Goal: Task Accomplishment & Management: Use online tool/utility

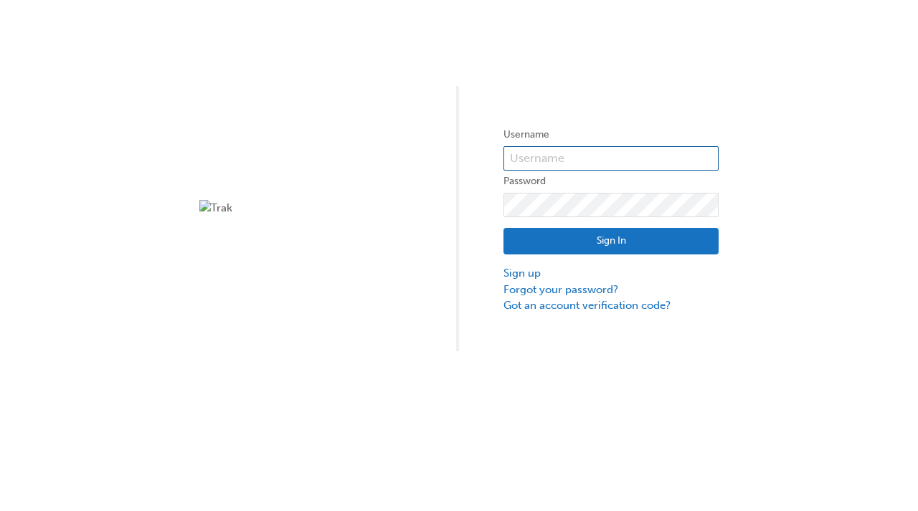
click at [581, 166] on input "text" at bounding box center [610, 158] width 215 height 24
click at [568, 158] on input "text" at bounding box center [610, 158] width 215 height 24
type input "kain.vines"
click button "Sign In" at bounding box center [610, 241] width 215 height 27
